Goal: Transaction & Acquisition: Purchase product/service

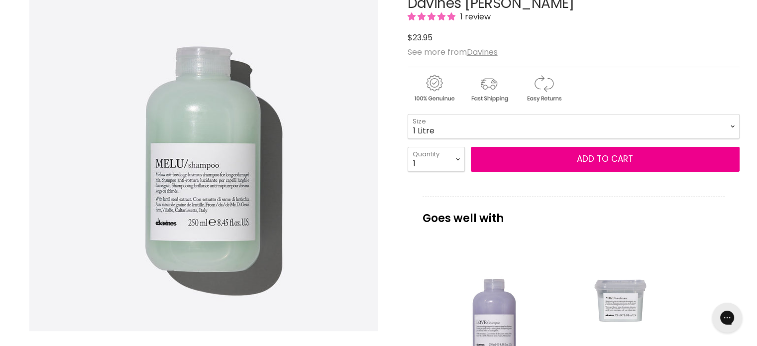
click at [407, 114] on select "75ml 250ml 1 Litre" at bounding box center [573, 126] width 332 height 25
select select "1 Litre"
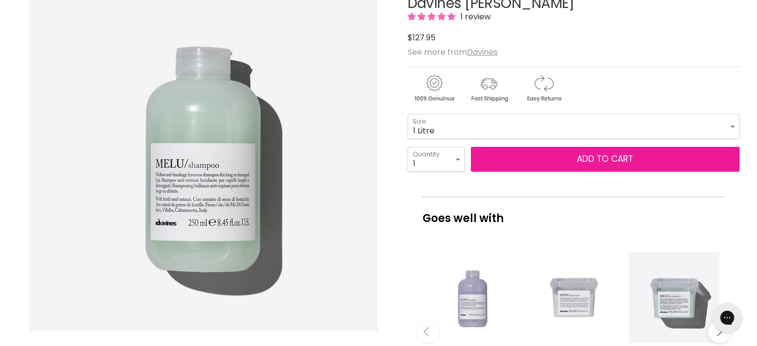
click at [545, 152] on button "Add to cart" at bounding box center [605, 159] width 269 height 25
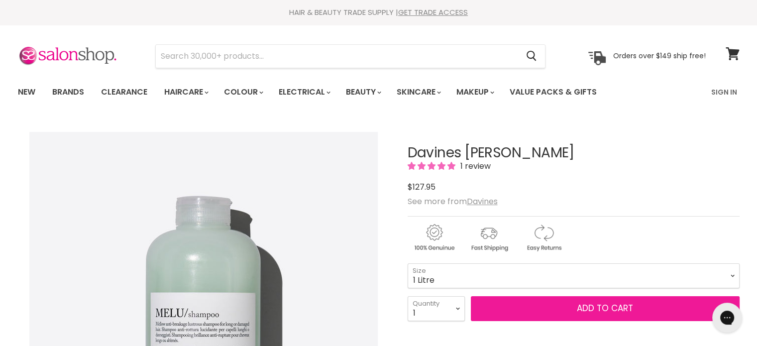
click at [607, 305] on button "Add to cart" at bounding box center [605, 308] width 269 height 25
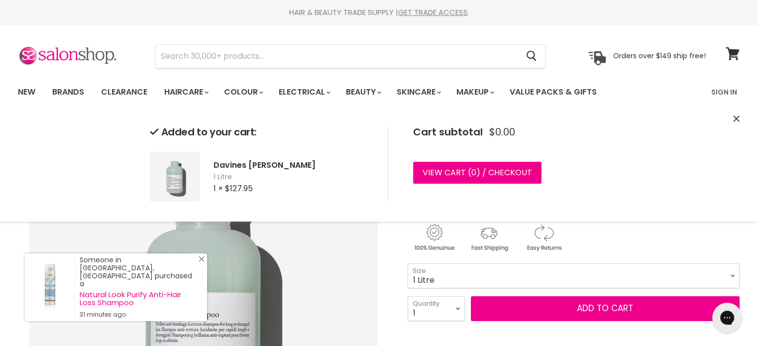
click at [202, 262] on icon "Close Icon" at bounding box center [201, 259] width 6 height 6
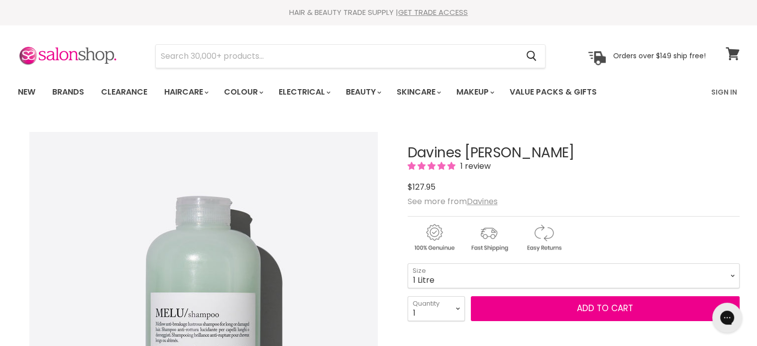
click at [731, 59] on icon at bounding box center [732, 53] width 14 height 13
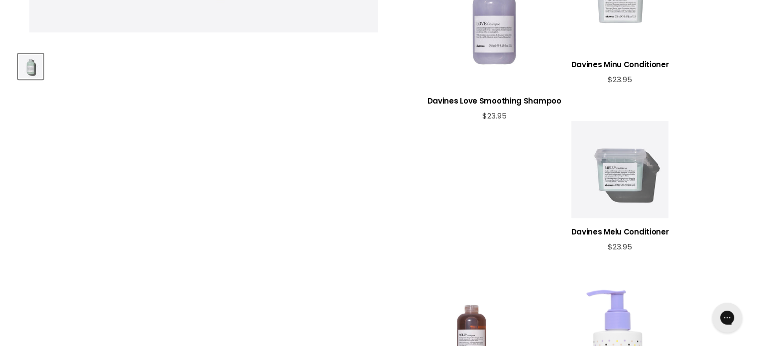
scroll to position [199, 0]
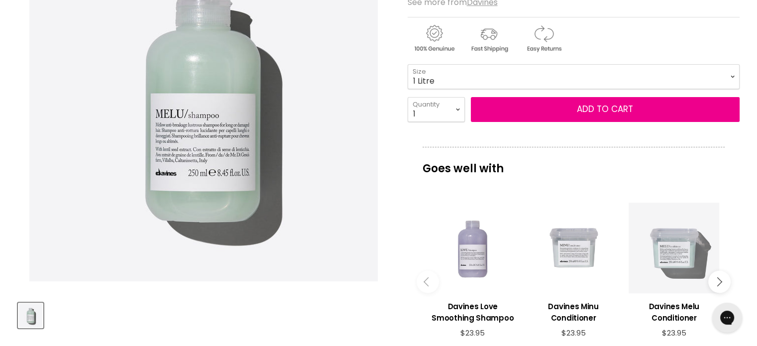
click at [665, 246] on div "Main content" at bounding box center [673, 247] width 91 height 91
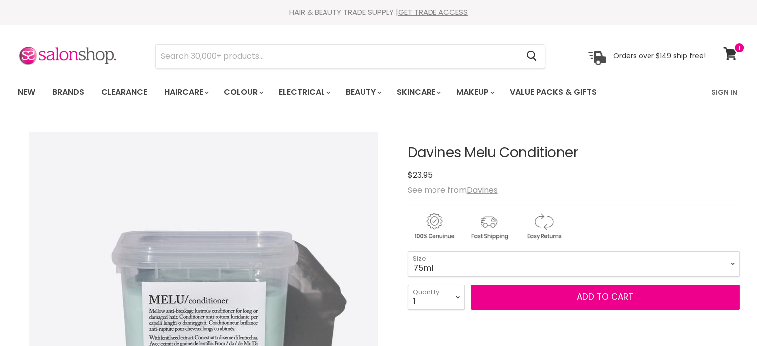
click at [724, 260] on select "75ml 250ml 1 Litre" at bounding box center [573, 263] width 332 height 25
click at [407, 251] on select "75ml 250ml 1 Litre" at bounding box center [573, 263] width 332 height 25
select select "1 Litre"
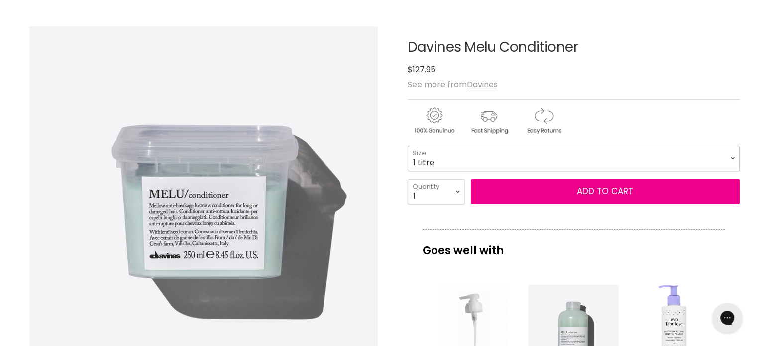
scroll to position [99, 0]
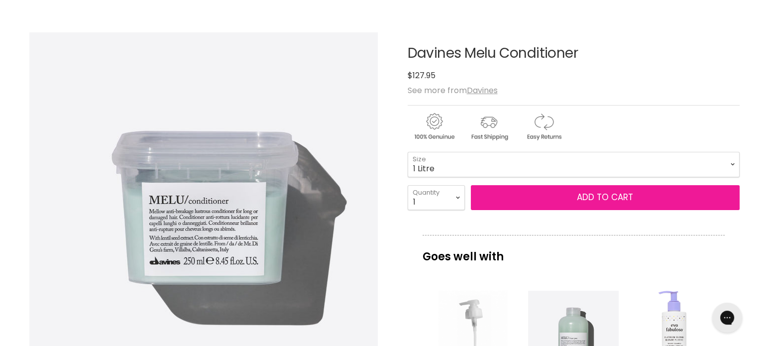
click at [623, 199] on button "Add to cart" at bounding box center [605, 197] width 269 height 25
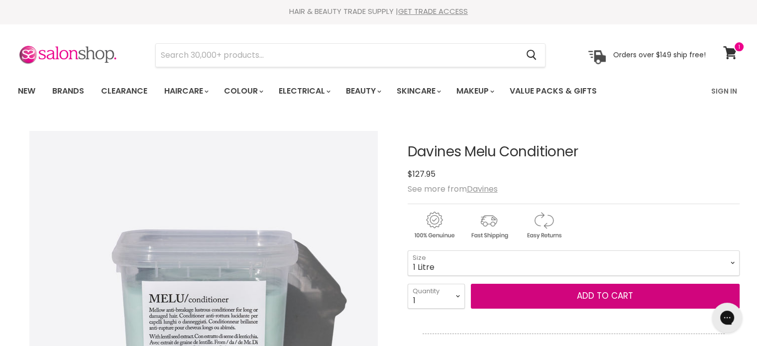
scroll to position [0, 0]
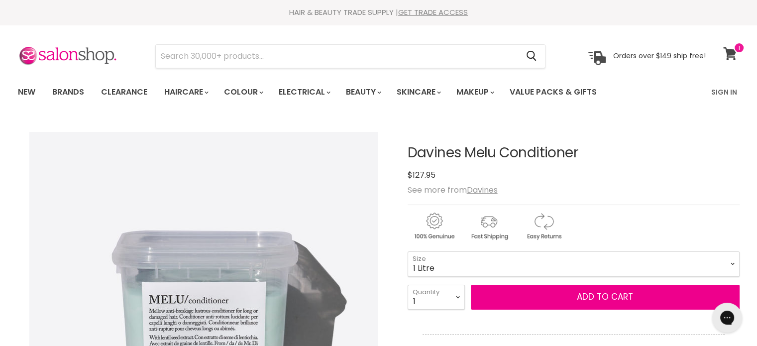
click at [738, 42] on span at bounding box center [738, 47] width 11 height 11
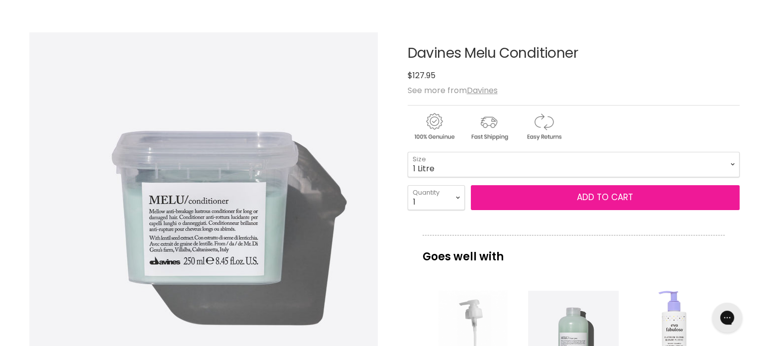
click at [602, 195] on span "Add to cart" at bounding box center [605, 197] width 56 height 12
click at [602, 193] on span "Add to cart" at bounding box center [605, 197] width 56 height 12
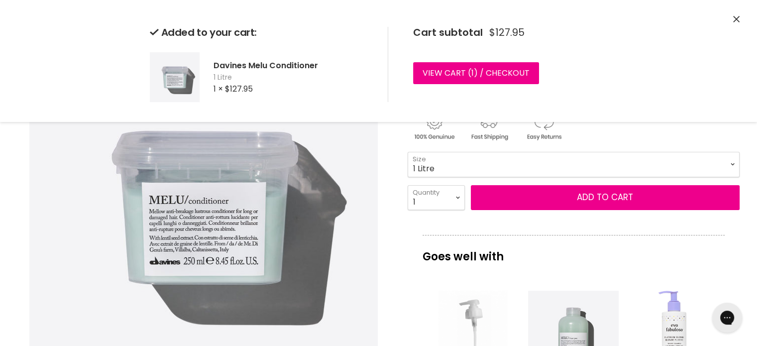
click at [735, 19] on icon "Close" at bounding box center [736, 19] width 6 height 6
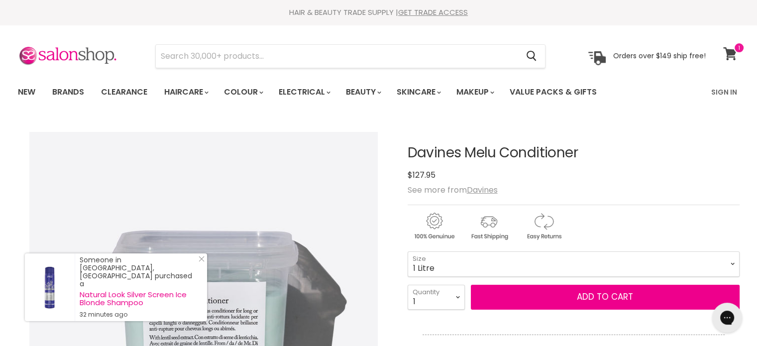
click at [734, 50] on span at bounding box center [738, 47] width 11 height 11
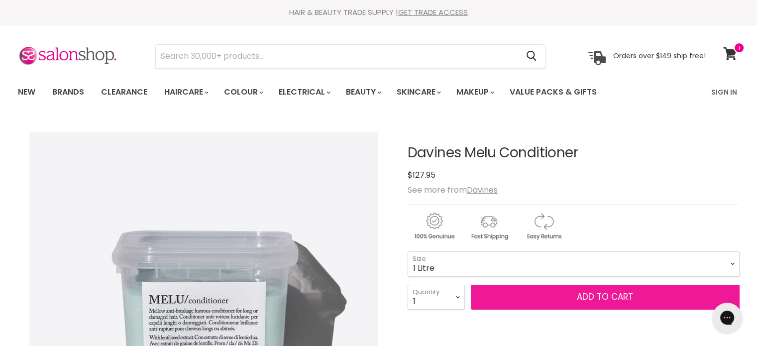
click at [598, 296] on span "Add to cart" at bounding box center [605, 297] width 56 height 12
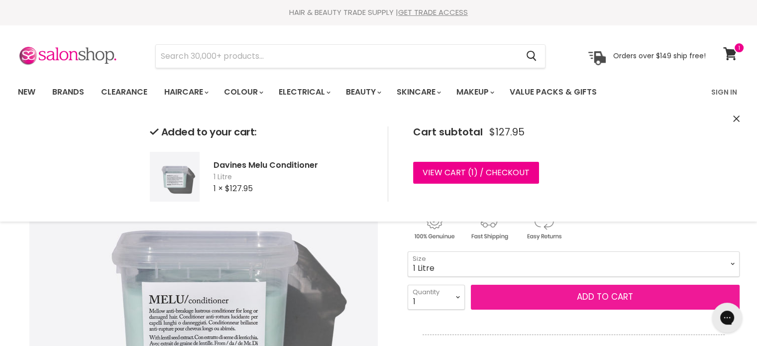
click at [598, 292] on span "Add to cart" at bounding box center [605, 297] width 56 height 12
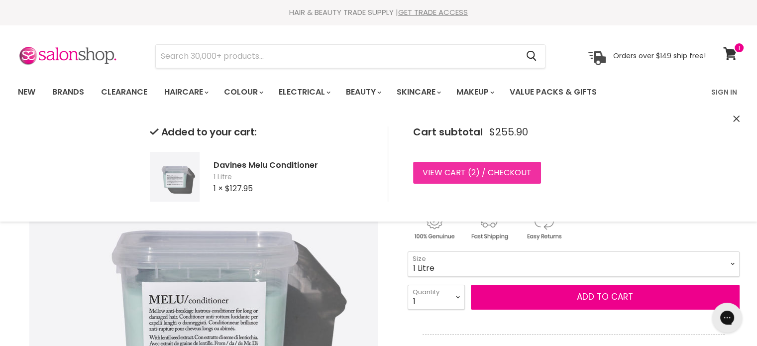
click at [446, 169] on link "View cart ( 2 ) / Checkout" at bounding box center [477, 173] width 128 height 22
